Goal: Register for event/course

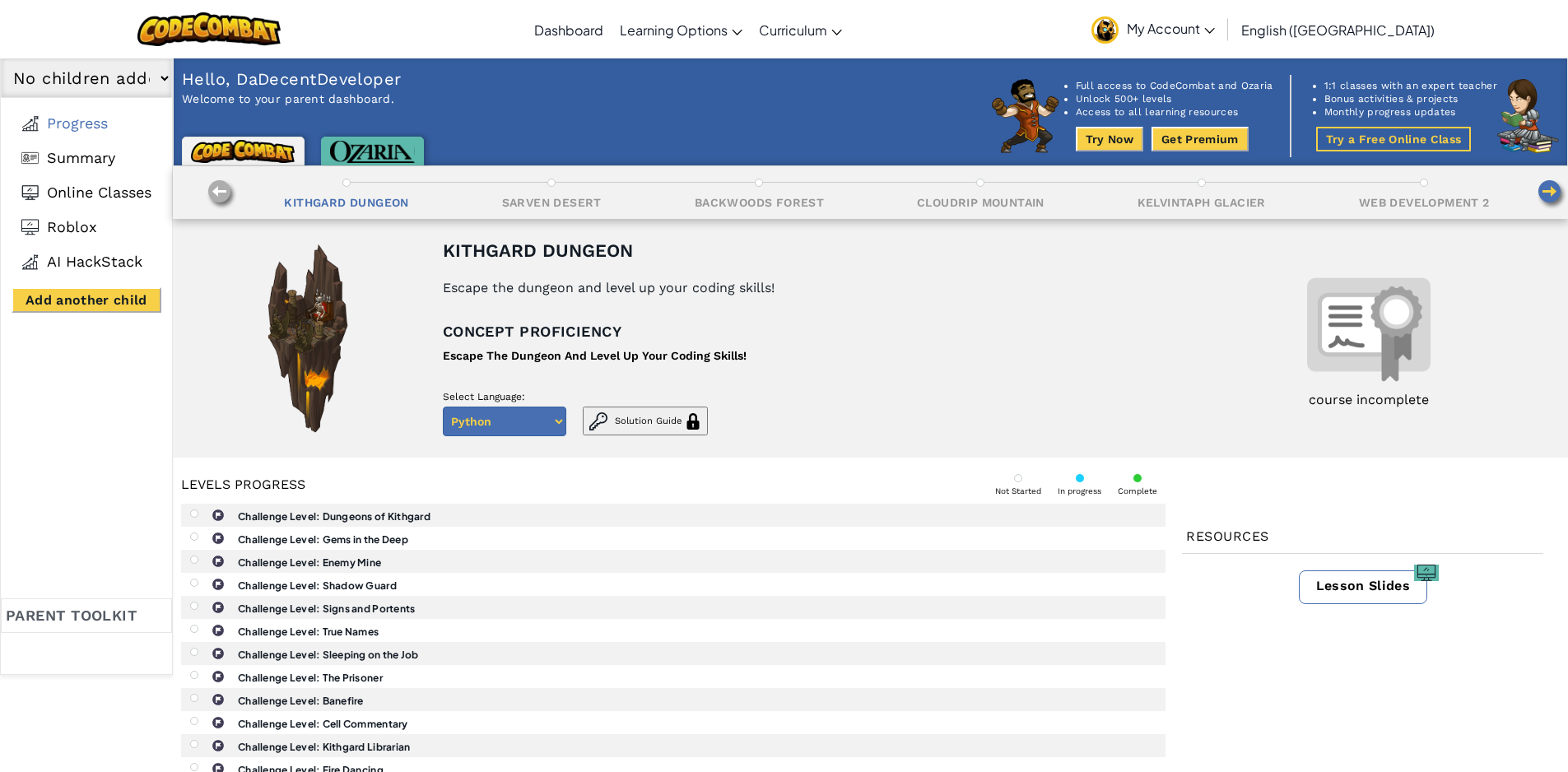
select select "5261bf8a83c7f8eb1c0002b2"
click at [724, 68] on link "Live Online Classes" at bounding box center [694, 69] width 163 height 24
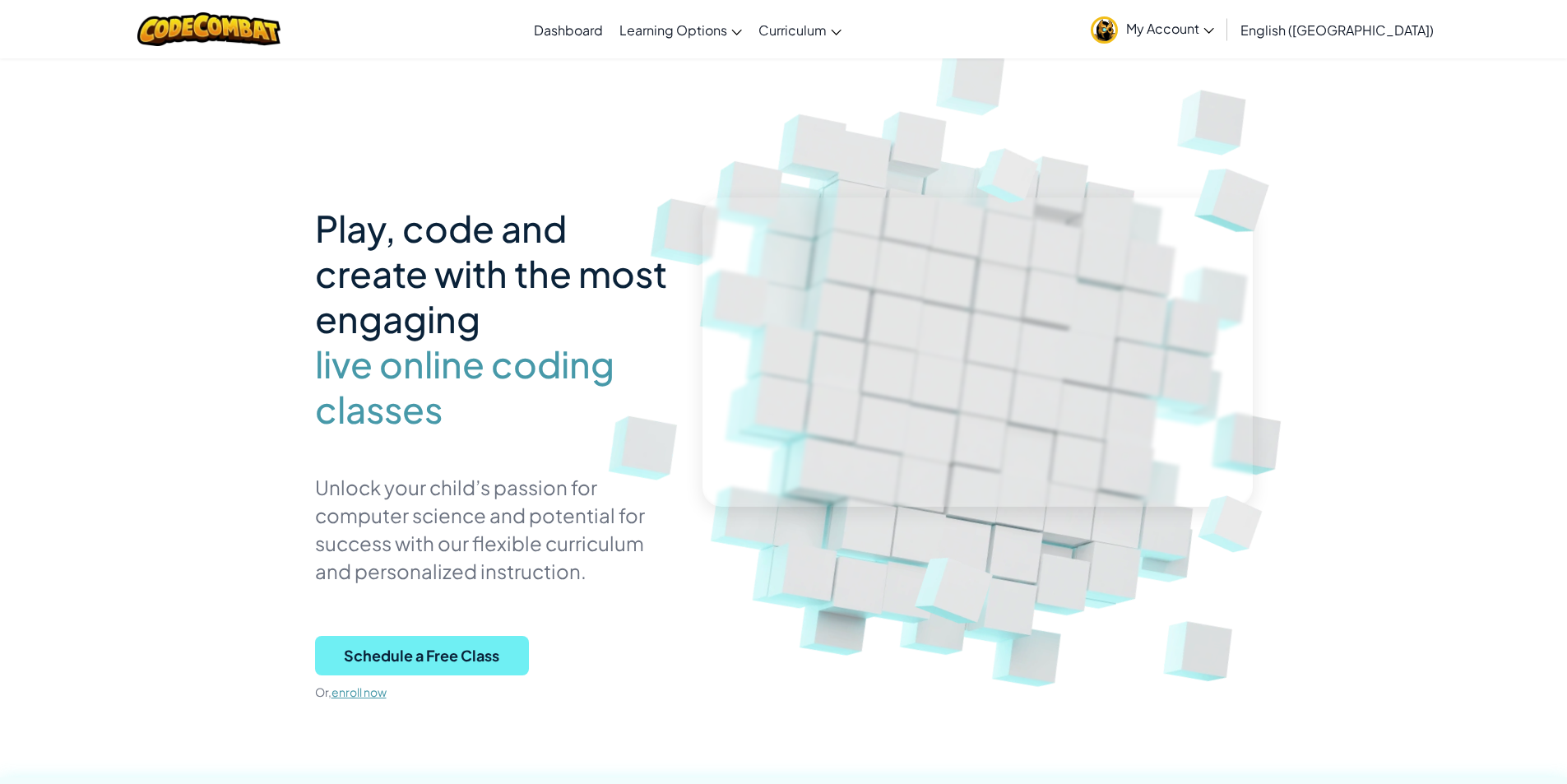
click at [448, 661] on span "Schedule a Free Class" at bounding box center [422, 655] width 214 height 39
